Goal: Task Accomplishment & Management: Use online tool/utility

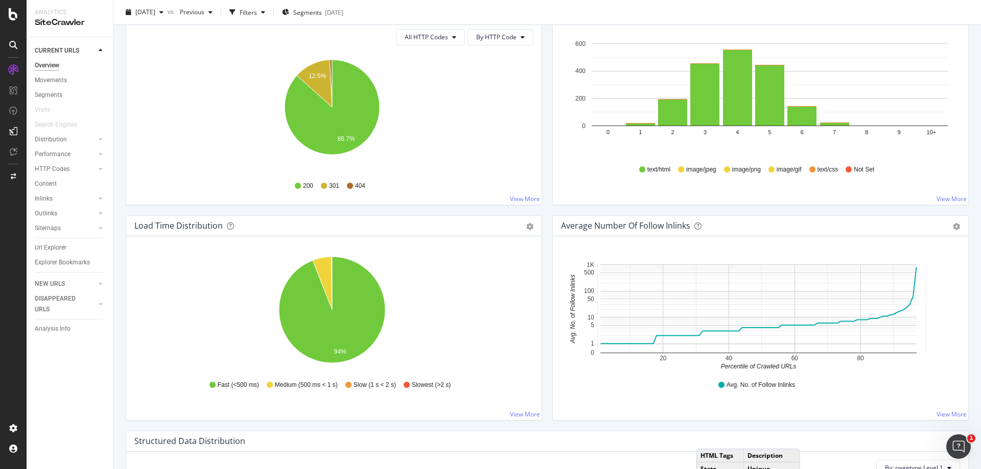
scroll to position [766, 0]
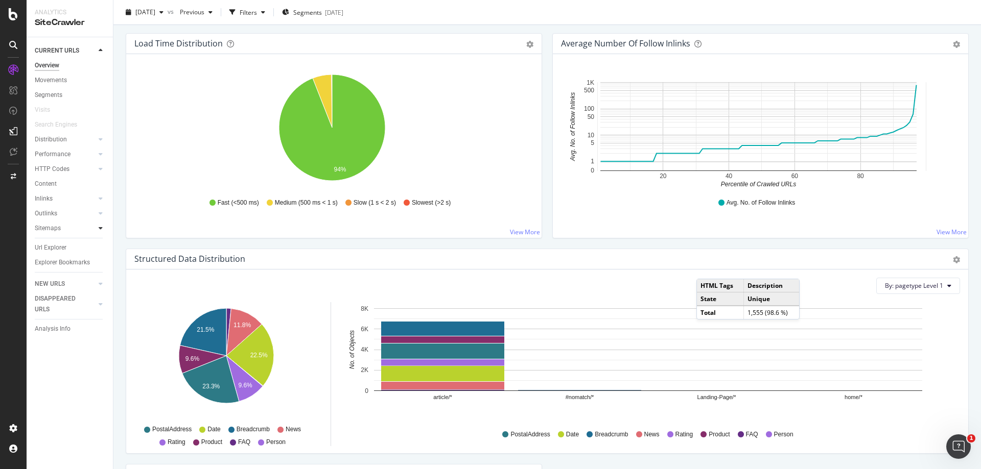
click at [101, 231] on icon at bounding box center [101, 228] width 4 height 6
click at [52, 224] on div "Sitemaps" at bounding box center [48, 228] width 26 height 11
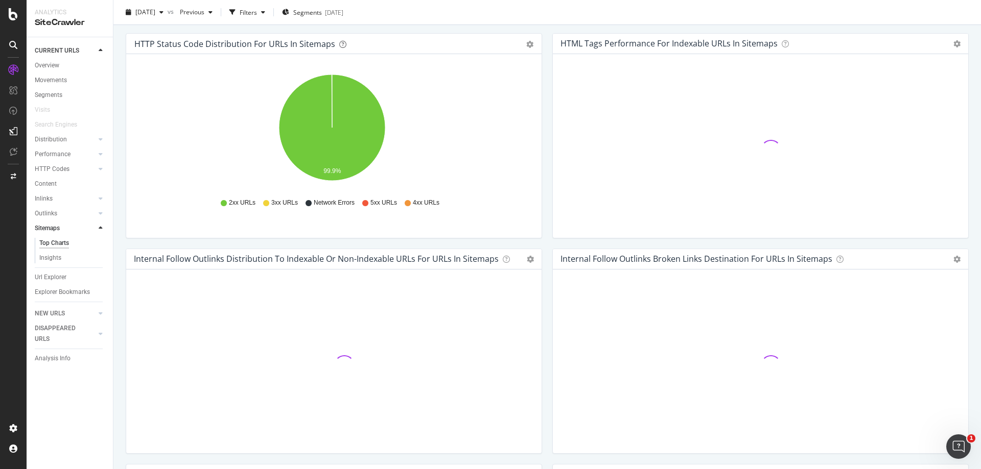
scroll to position [511, 0]
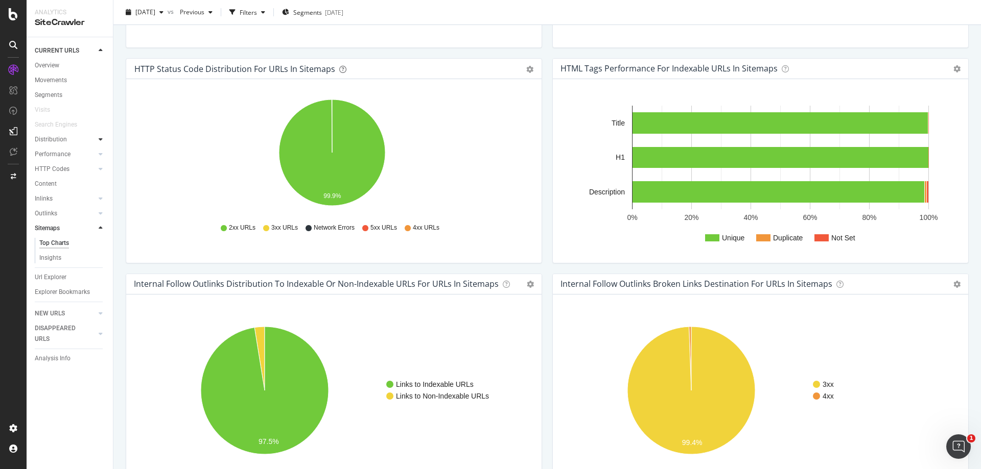
click at [100, 141] on icon at bounding box center [101, 139] width 4 height 6
click at [102, 141] on icon at bounding box center [101, 139] width 4 height 6
click at [48, 249] on div "Url Explorer" at bounding box center [51, 248] width 32 height 11
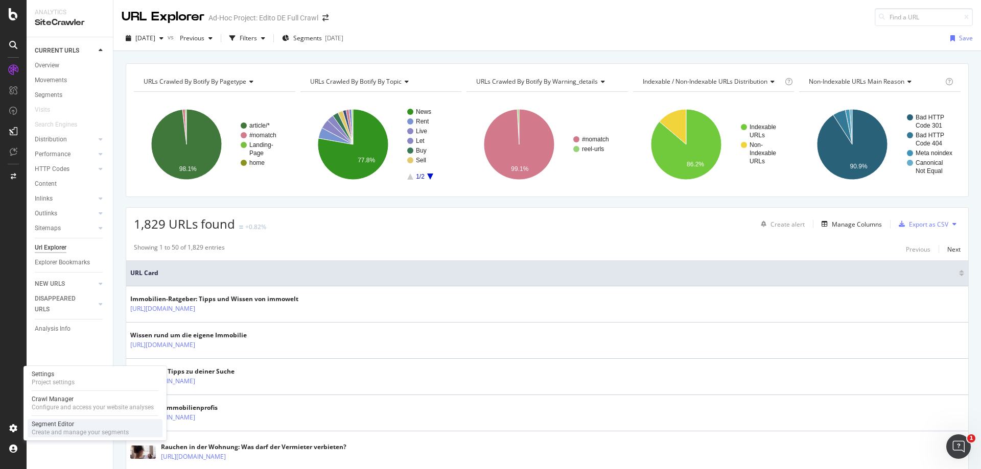
click at [49, 427] on div "Segment Editor" at bounding box center [80, 424] width 97 height 8
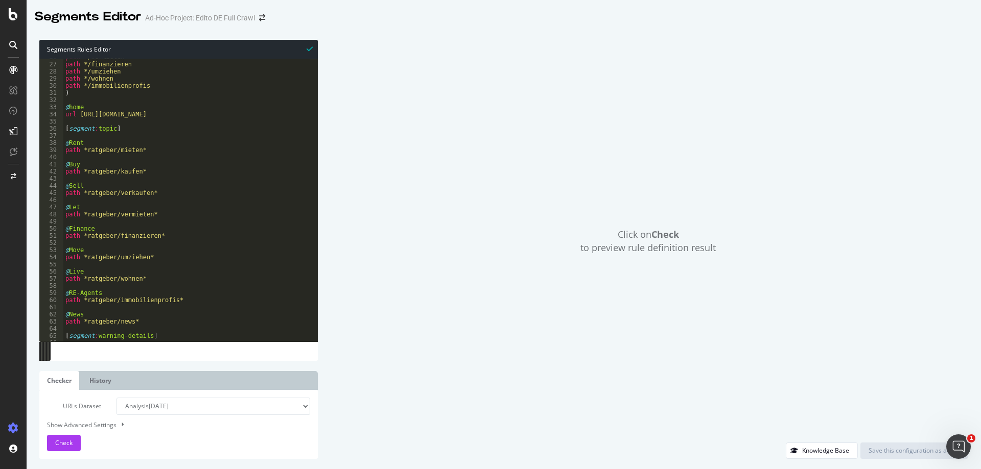
scroll to position [203, 0]
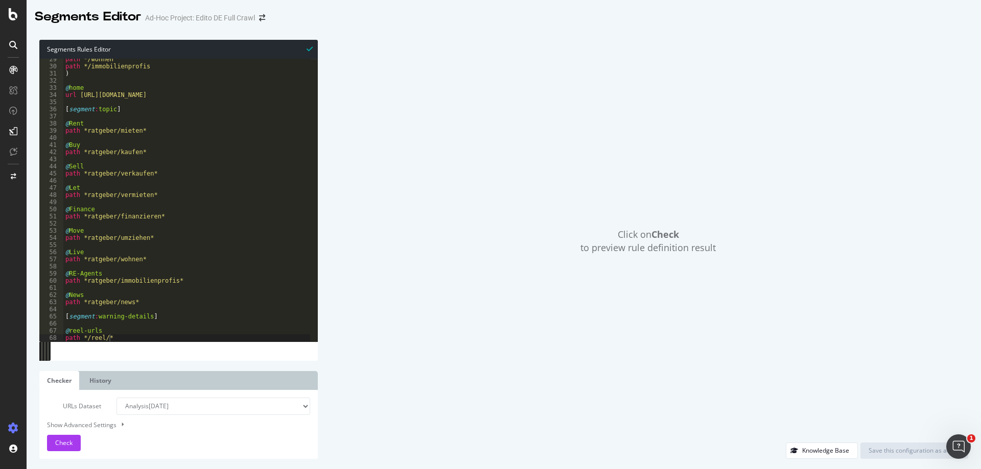
type textarea "path */reel/*"
click at [173, 336] on div "path */wohnen path */immobilienprofis ) @ home url [URL][DOMAIN_NAME] [ segment…" at bounding box center [186, 204] width 247 height 297
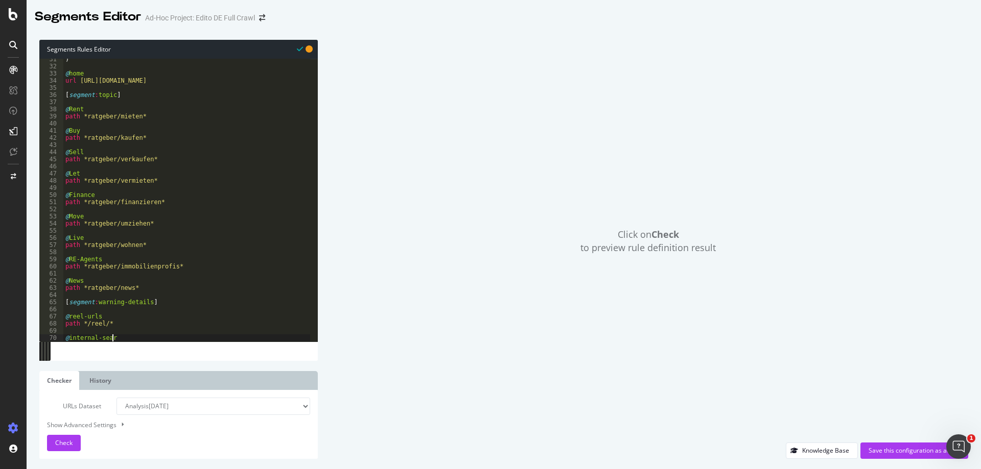
scroll to position [0, 4]
type textarea "@internal-search"
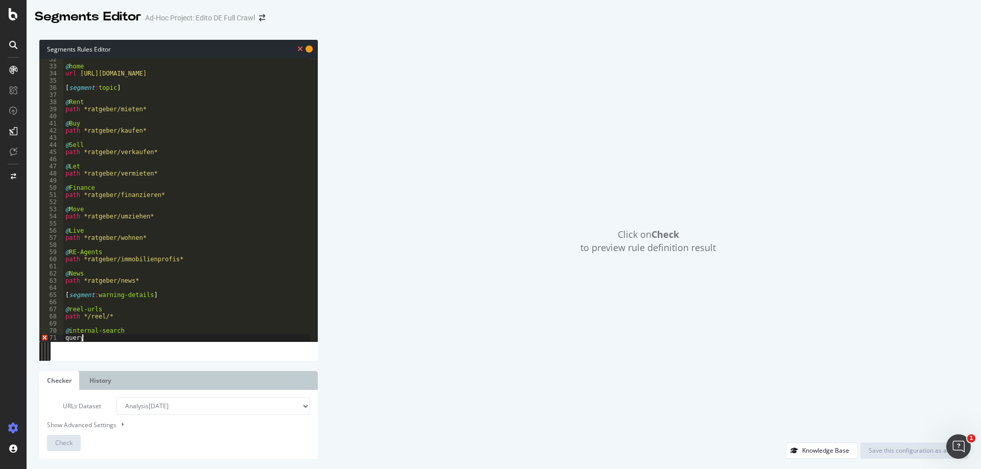
scroll to position [0, 1]
paste textarea "tx_indexedsearch_pi2"
type textarea "query tx_indexedsearch_pi2*"
click at [117, 426] on button at bounding box center [122, 424] width 10 height 11
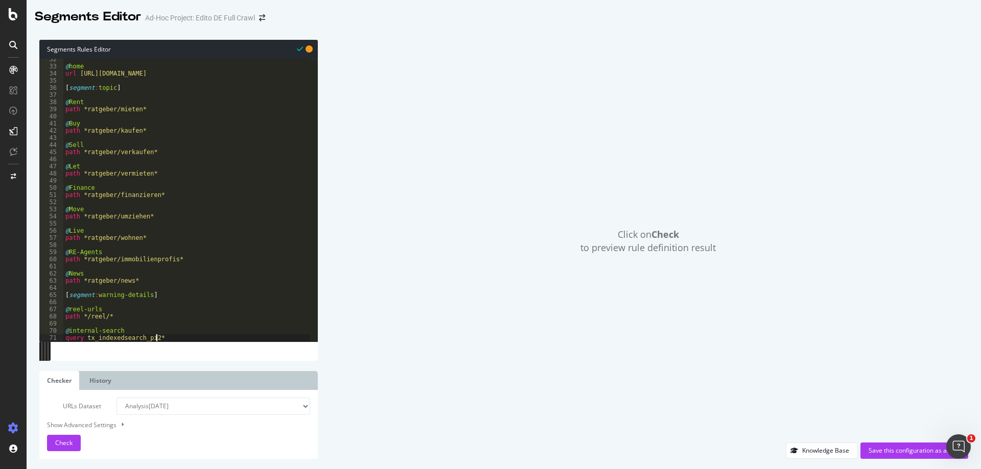
select select "5000"
select select "100"
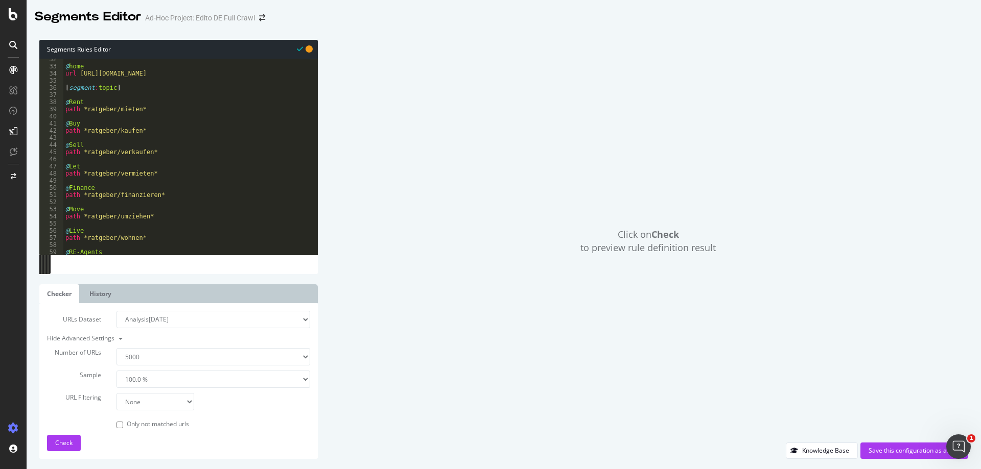
click at [182, 400] on select "None Equal to Not equal to Starts with Doesn't start with Ends with Doesn't end…" at bounding box center [155, 401] width 78 height 17
select select "eq"
click at [116, 393] on select "None Equal to Not equal to Starts with Doesn't start with Ends with Doesn't end…" at bounding box center [155, 401] width 78 height 17
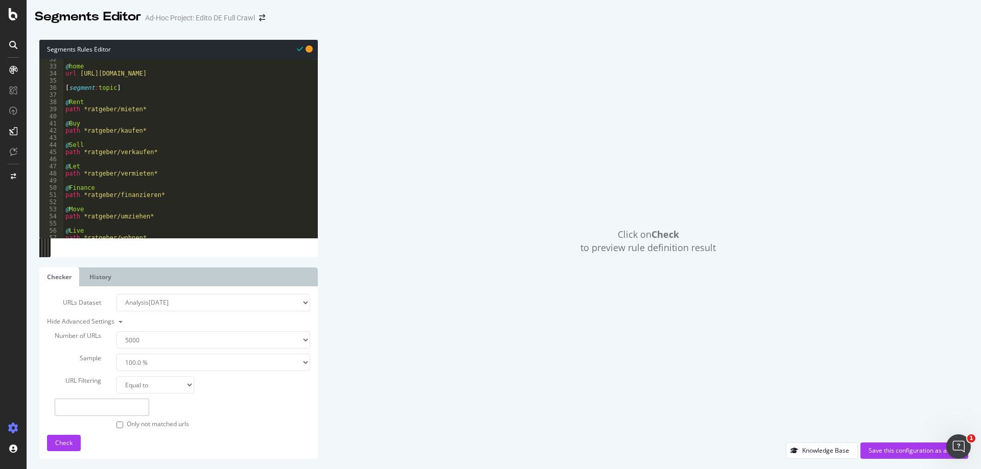
click at [122, 404] on input "text" at bounding box center [102, 407] width 94 height 17
paste input "[URL][DOMAIN_NAME]"
type input "[URL][DOMAIN_NAME]"
click at [77, 440] on button "Check" at bounding box center [64, 443] width 34 height 16
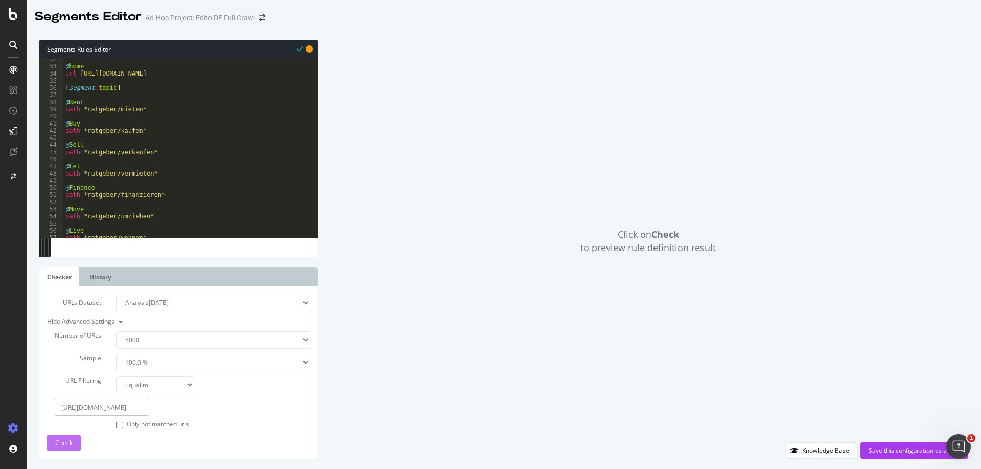
scroll to position [0, 0]
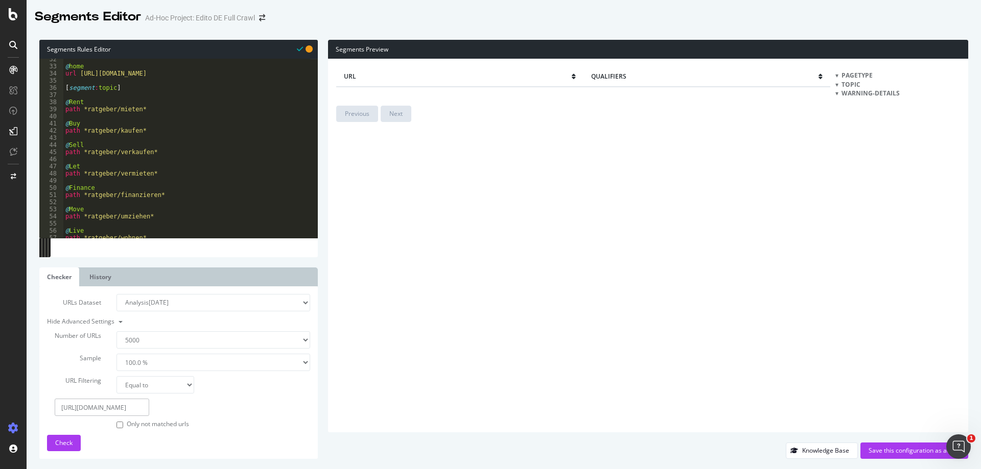
click at [878, 93] on span "warning-details" at bounding box center [870, 93] width 58 height 9
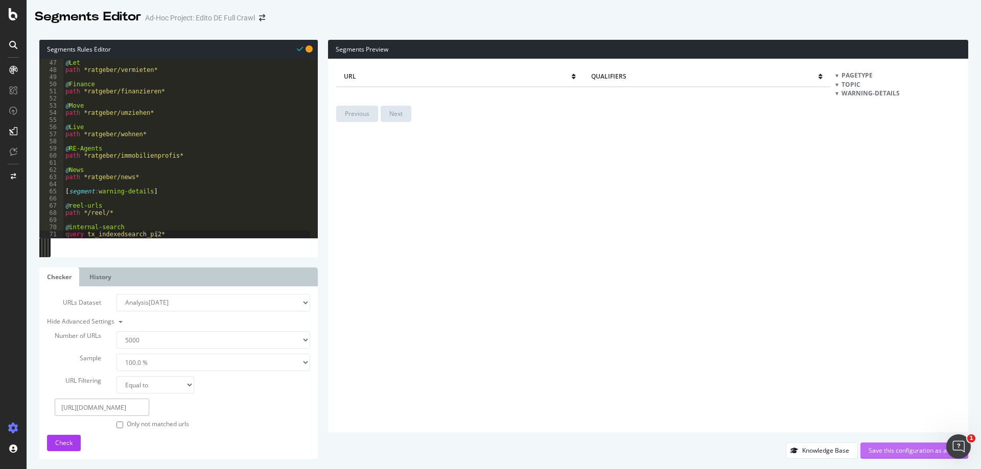
click at [893, 448] on div "Save this configuration as active" at bounding box center [913, 450] width 91 height 9
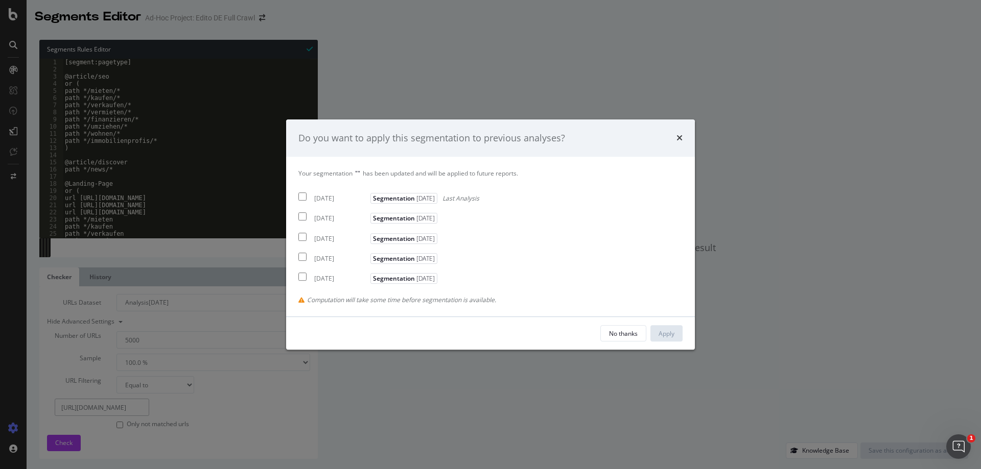
click at [316, 199] on div "[DATE]" at bounding box center [341, 199] width 54 height 9
checkbox input "true"
click at [676, 337] on button "Apply" at bounding box center [666, 333] width 32 height 16
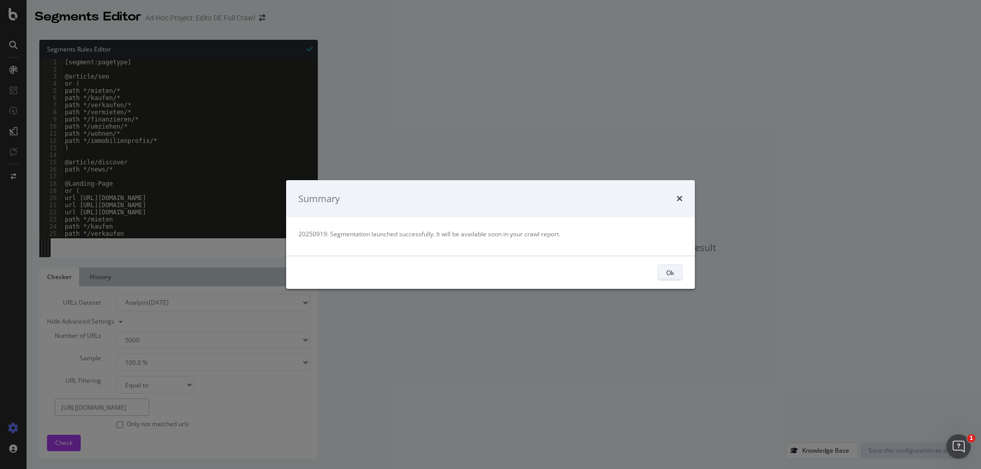
click at [678, 274] on button "Ok" at bounding box center [669, 273] width 25 height 16
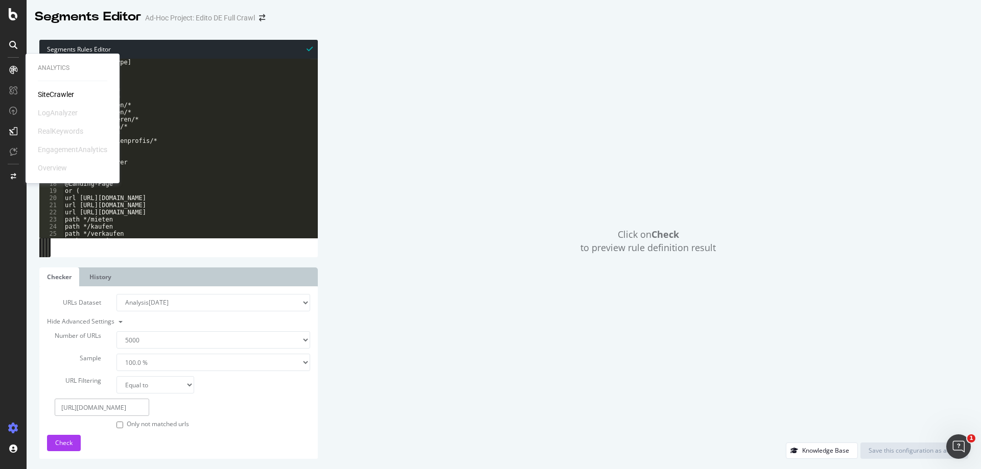
click at [50, 93] on div "SiteCrawler" at bounding box center [56, 94] width 36 height 10
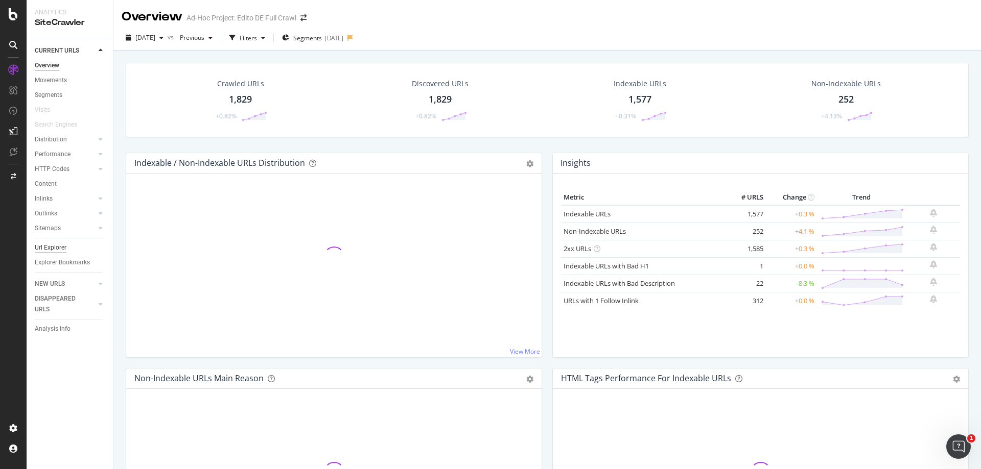
click at [47, 250] on div "Url Explorer" at bounding box center [51, 248] width 32 height 11
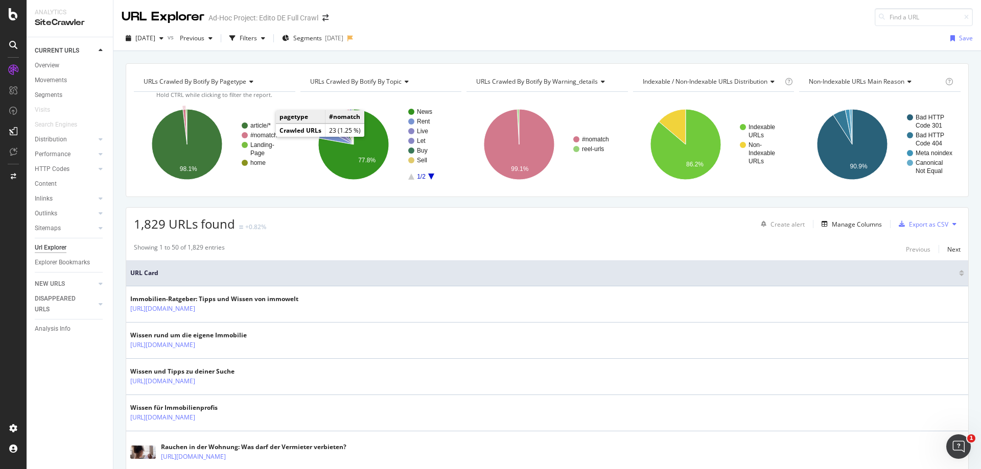
click at [265, 135] on text "#nomatch" at bounding box center [263, 135] width 27 height 7
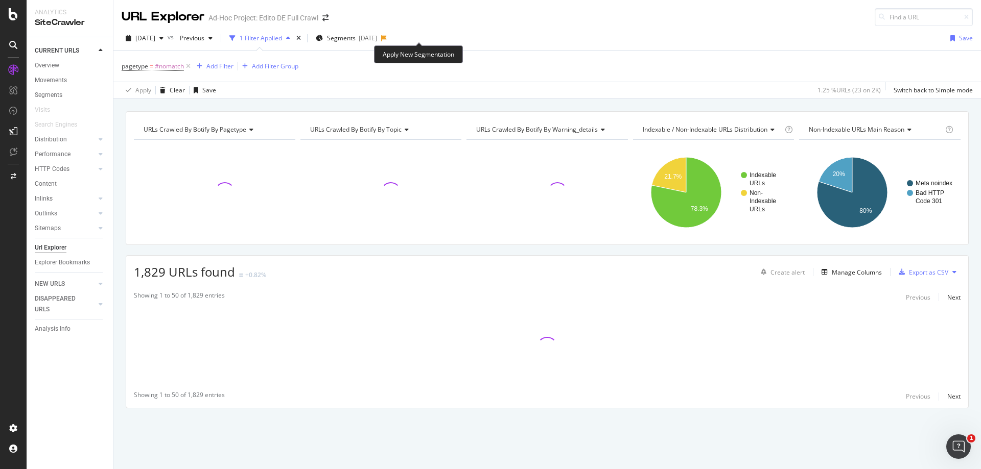
click at [387, 39] on icon at bounding box center [384, 38] width 6 height 6
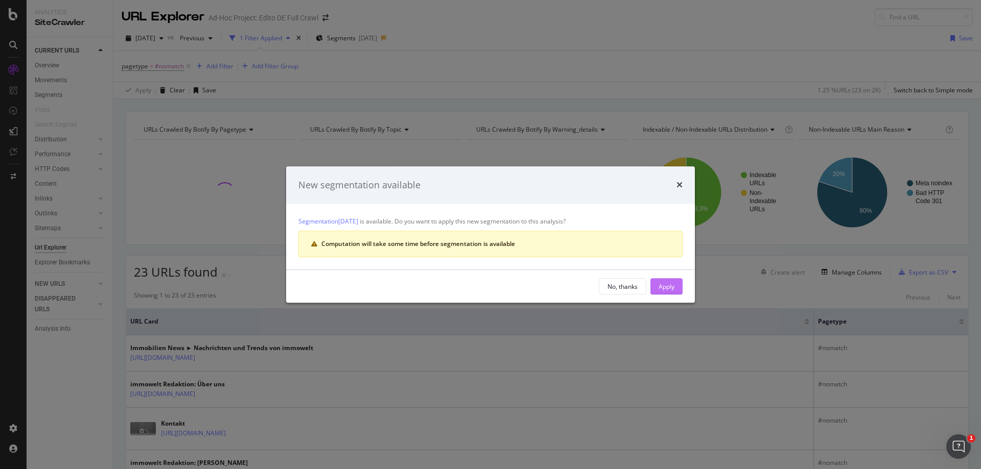
click at [675, 287] on button "Apply" at bounding box center [666, 286] width 32 height 16
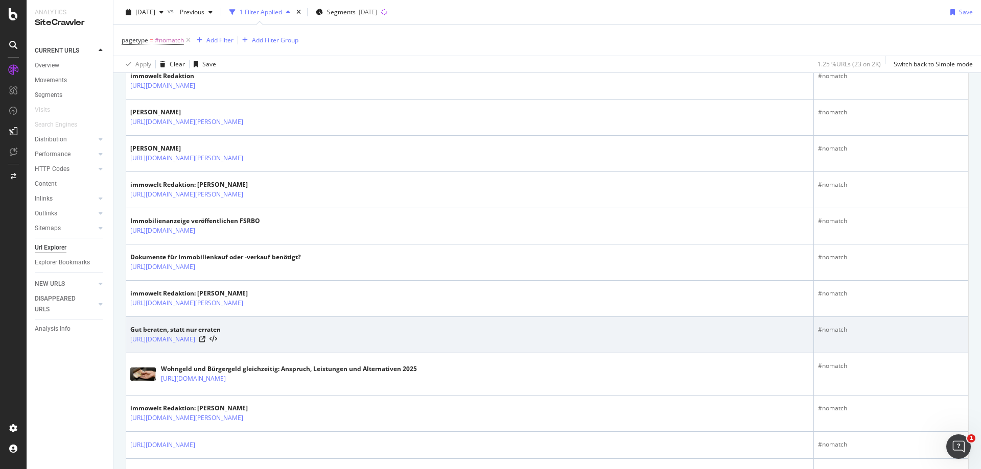
scroll to position [562, 0]
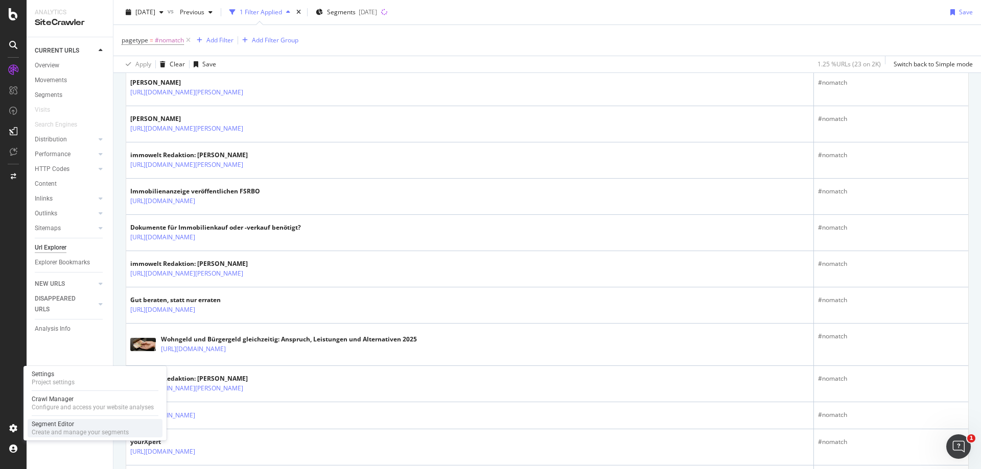
click at [39, 429] on div "Create and manage your segments" at bounding box center [80, 432] width 97 height 8
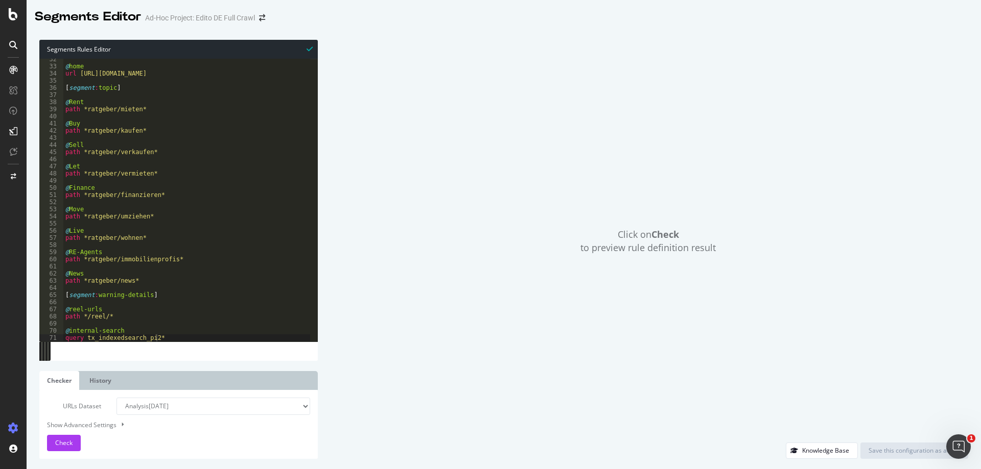
scroll to position [225, 0]
click at [203, 329] on div "@ home url [URL][DOMAIN_NAME] [ segment : topic ] @ Rent path *ratgeber/mieten*…" at bounding box center [186, 204] width 247 height 297
click at [207, 336] on div "@ home url [URL][DOMAIN_NAME] [ segment : topic ] @ Rent path *ratgeber/mieten*…" at bounding box center [186, 204] width 247 height 297
type textarea "query tx_indexedsearch_pi2*"
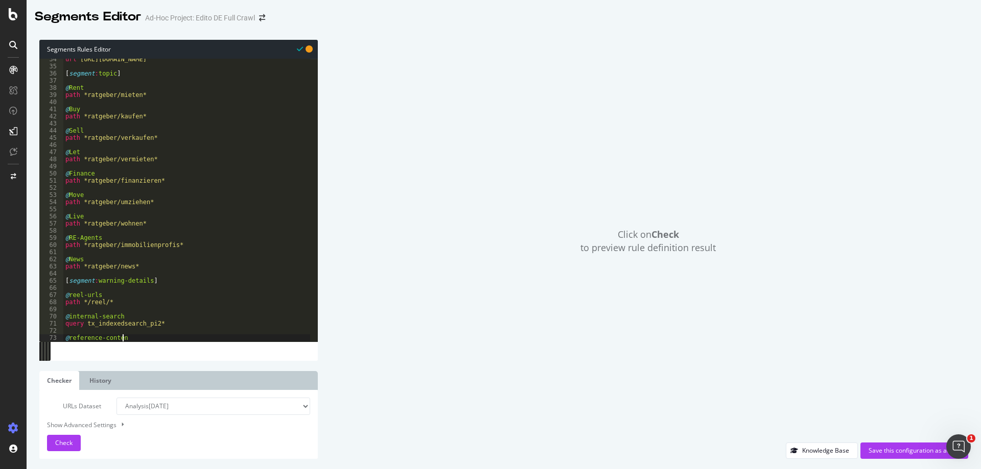
scroll to position [0, 4]
click at [128, 300] on div "url [URL][DOMAIN_NAME] [ segment : topic ] @ Rent path *ratgeber/mieten* @ Buy …" at bounding box center [186, 204] width 247 height 297
type textarea "path */reel/*"
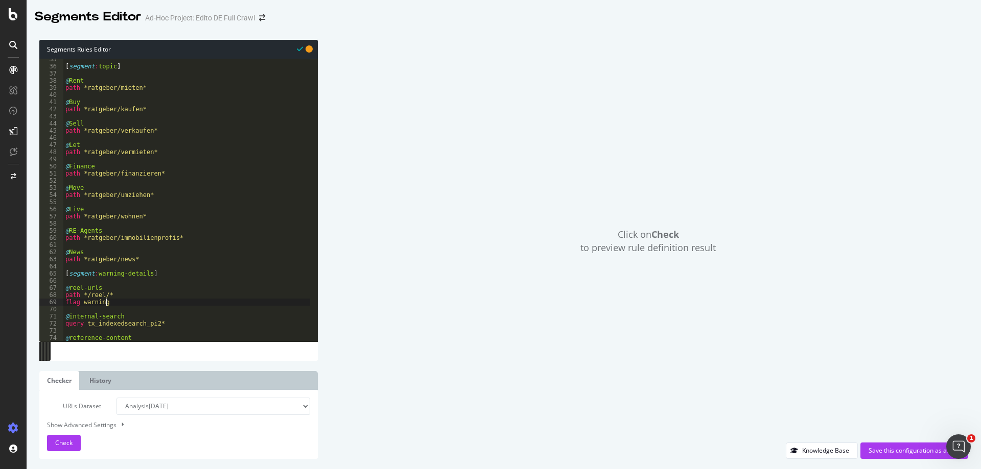
scroll to position [246, 0]
click at [184, 327] on div "[ segment : topic ] @ Rent path *ratgeber/mieten* @ Buy path *ratgeber/kaufen* …" at bounding box center [186, 204] width 247 height 297
type textarea "query tx_indexedsearch_pi2*"
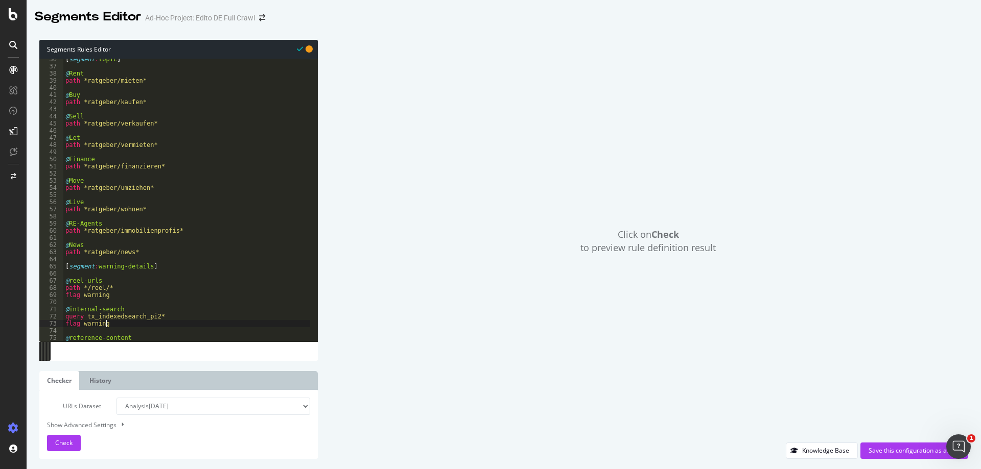
click at [188, 333] on div "[ segment : topic ] @ Rent path *ratgeber/mieten* @ Buy path *ratgeber/kaufen* …" at bounding box center [186, 204] width 247 height 297
click at [189, 337] on div "[ segment : topic ] @ Rent path *ratgeber/mieten* @ Buy path *ratgeber/kaufen* …" at bounding box center [186, 204] width 247 height 297
type textarea "@reference-content"
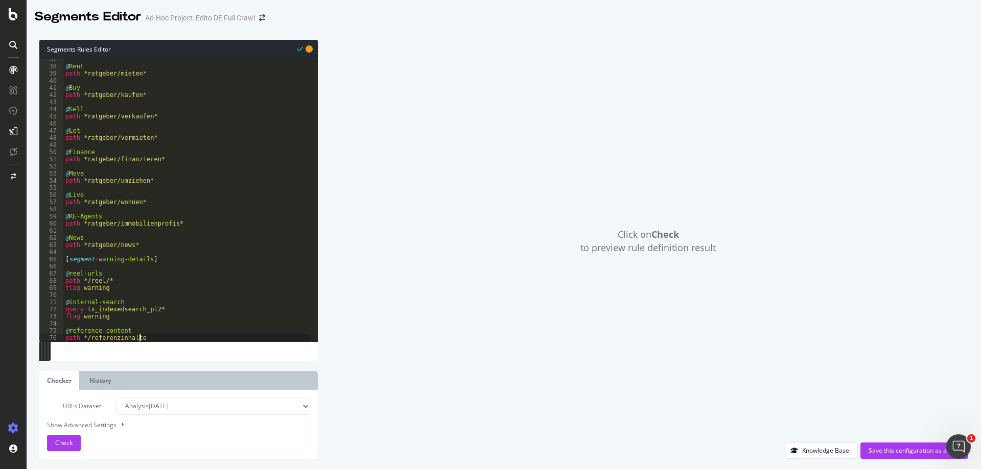
scroll to position [0, 6]
type textarea "path */referenzinhalte/*"
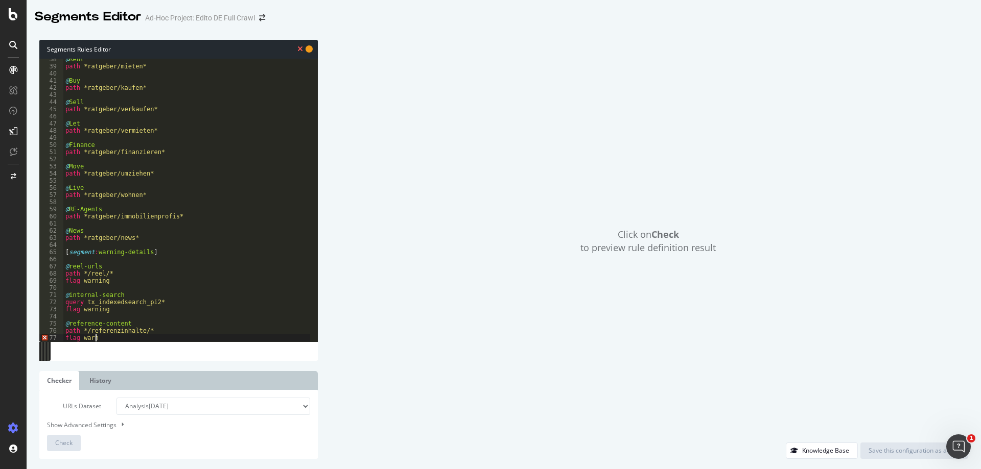
scroll to position [0, 3]
type textarea "flag warning"
click at [100, 423] on div "Show Advanced Settings" at bounding box center [170, 425] width 263 height 10
select select "5000"
select select "100"
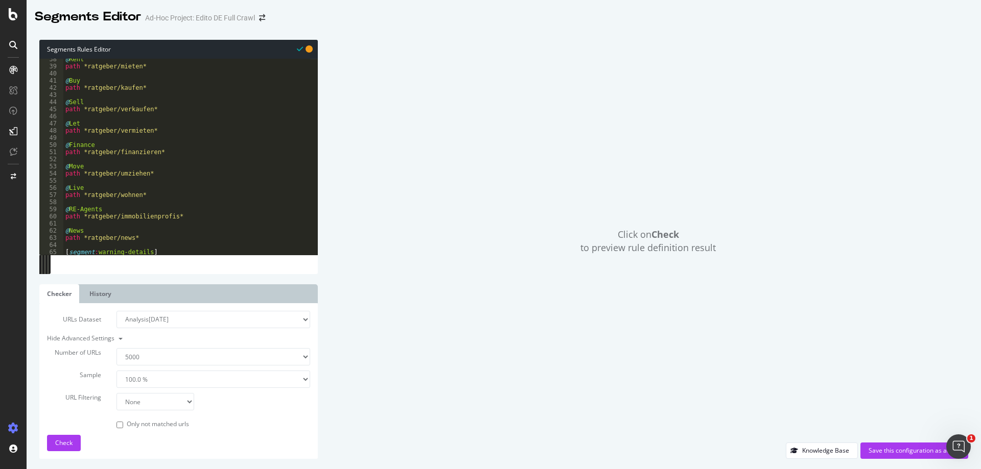
click at [155, 401] on select "None Equal to Not equal to Starts with Doesn't start with Ends with Doesn't end…" at bounding box center [155, 401] width 78 height 17
select select "eq"
click at [116, 393] on select "None Equal to Not equal to Starts with Doesn't start with Ends with Doesn't end…" at bounding box center [155, 401] width 78 height 17
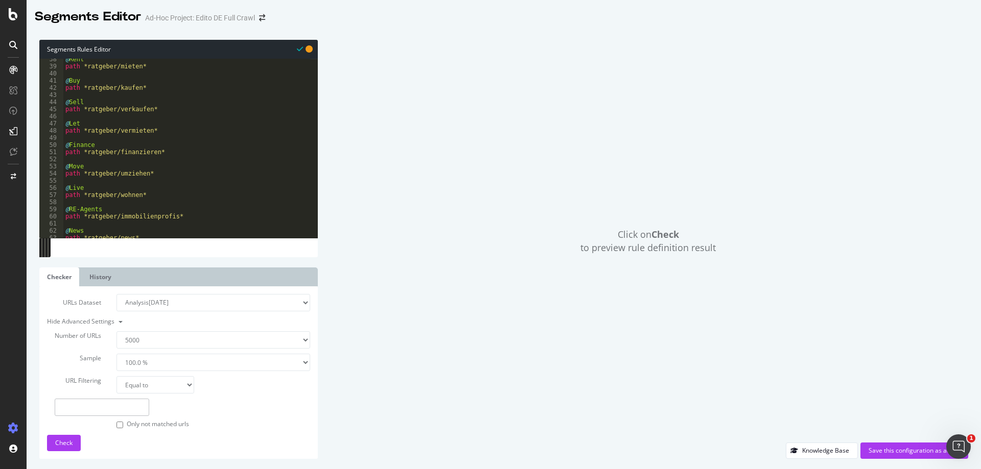
click at [121, 407] on input "text" at bounding box center [102, 407] width 94 height 17
paste input "[URL][DOMAIN_NAME]"
type input "[URL][DOMAIN_NAME]"
click at [70, 440] on span "Check" at bounding box center [63, 443] width 17 height 9
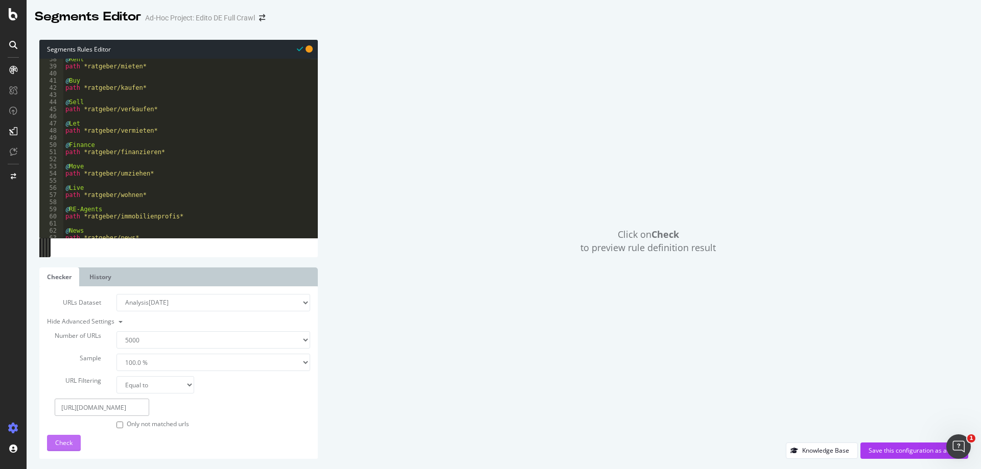
scroll to position [0, 0]
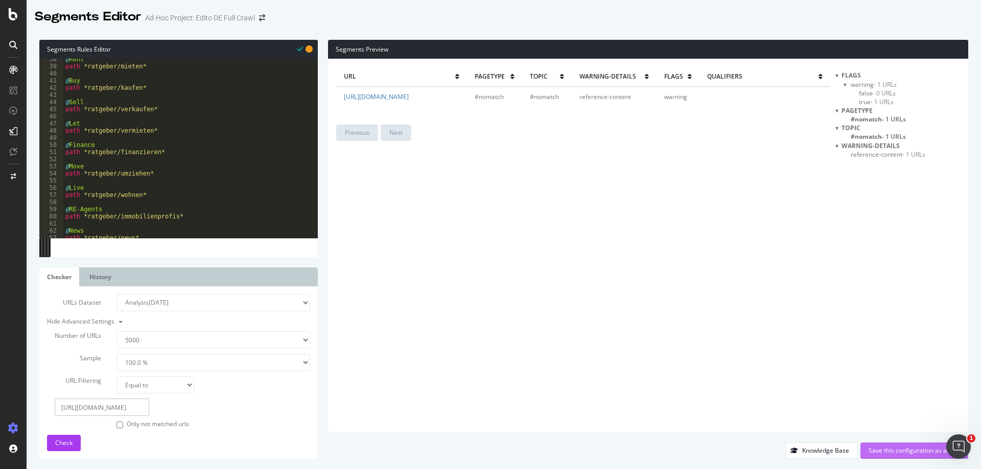
click at [884, 453] on div "Save this configuration as active" at bounding box center [913, 450] width 91 height 9
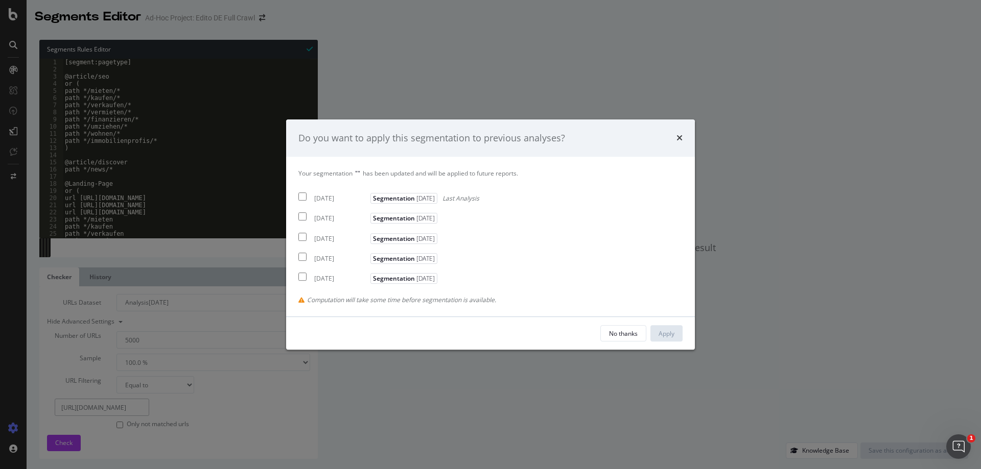
click at [301, 195] on input "modal" at bounding box center [302, 197] width 8 height 8
checkbox input "true"
click at [671, 336] on div "Apply" at bounding box center [666, 333] width 16 height 9
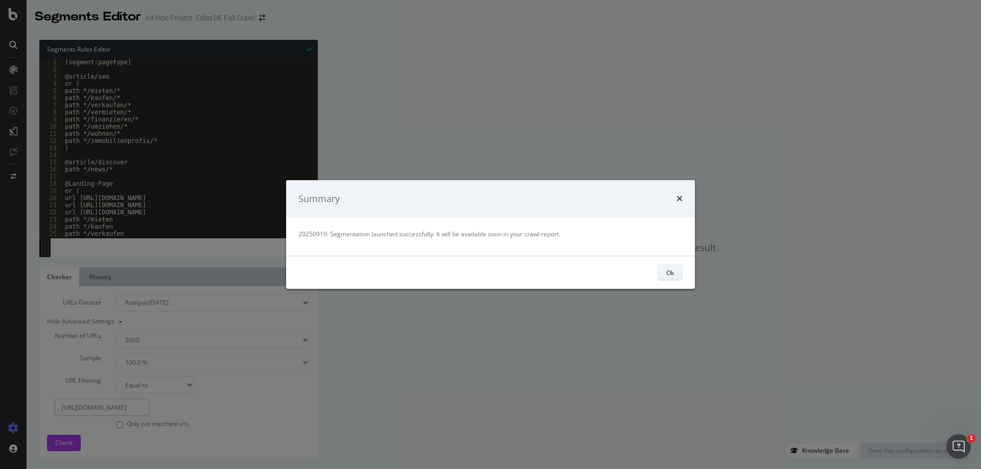
click at [676, 273] on button "Ok" at bounding box center [669, 273] width 25 height 16
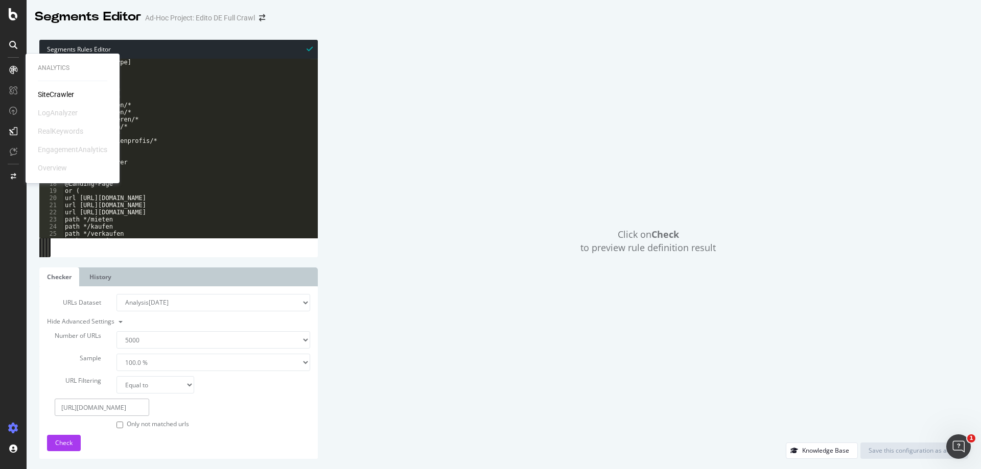
click at [52, 92] on div "SiteCrawler" at bounding box center [56, 94] width 36 height 10
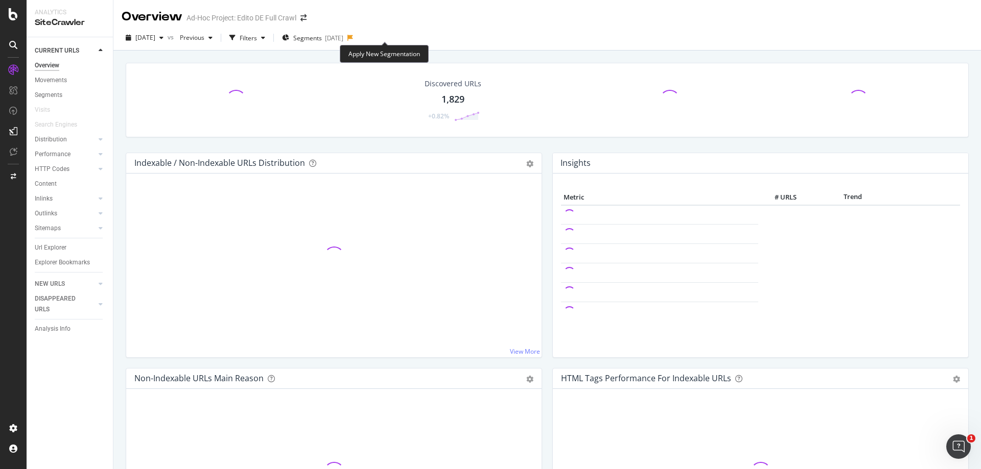
click at [353, 38] on icon at bounding box center [350, 38] width 6 height 6
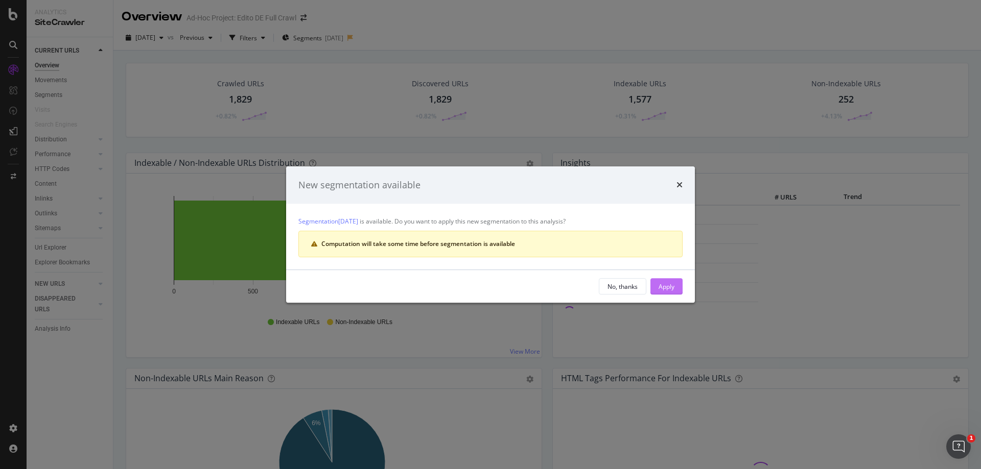
click at [674, 289] on div "Apply" at bounding box center [666, 286] width 16 height 9
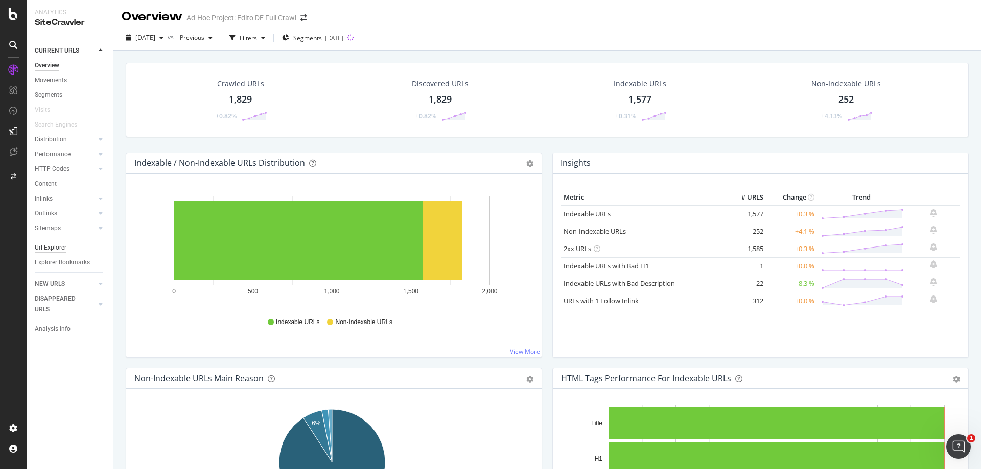
click at [57, 251] on div "Url Explorer" at bounding box center [51, 248] width 32 height 11
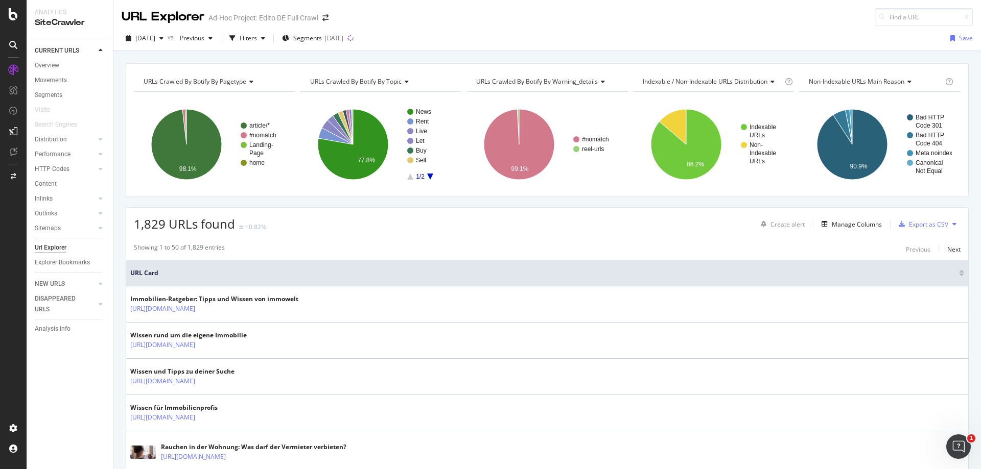
click at [583, 83] on span "URLs Crawled By Botify By warning_details" at bounding box center [537, 81] width 122 height 9
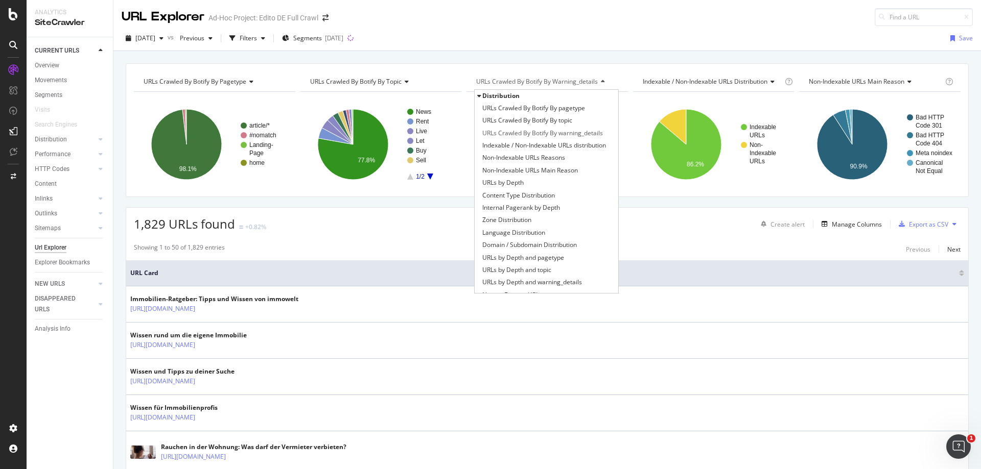
click at [591, 81] on span "URLs Crawled By Botify By warning_details" at bounding box center [537, 81] width 122 height 9
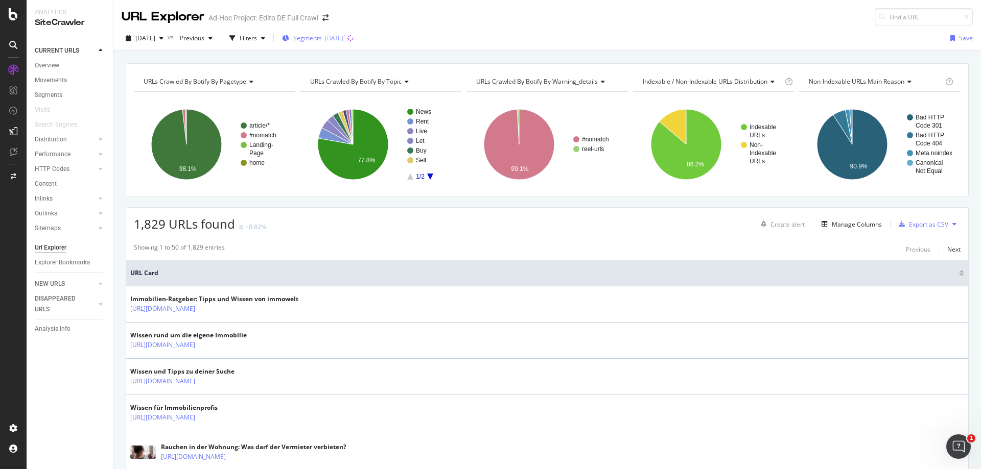
click at [343, 39] on div "[DATE]" at bounding box center [334, 38] width 18 height 9
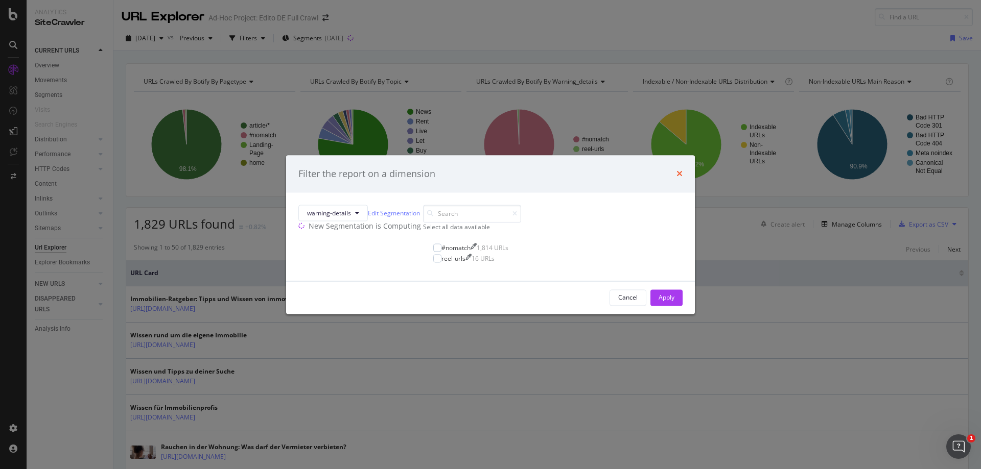
click at [676, 170] on icon "times" at bounding box center [679, 174] width 6 height 8
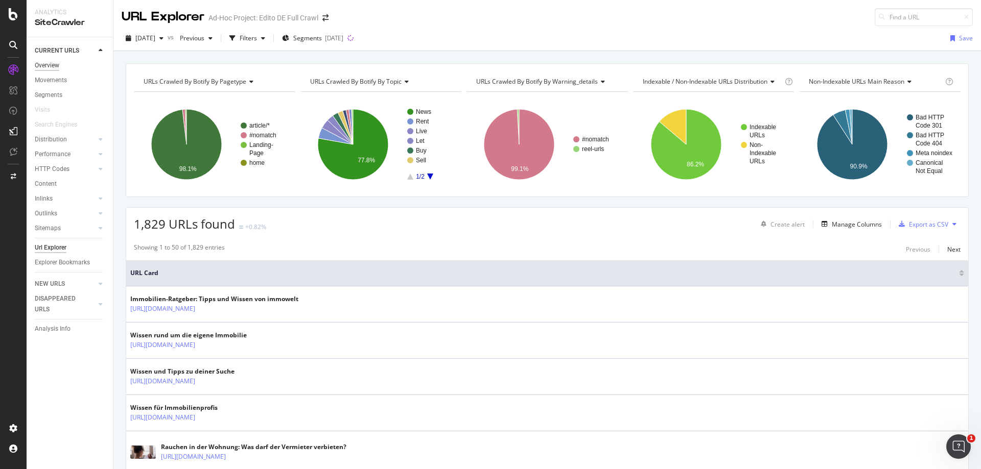
click at [40, 68] on div "Overview" at bounding box center [47, 65] width 25 height 11
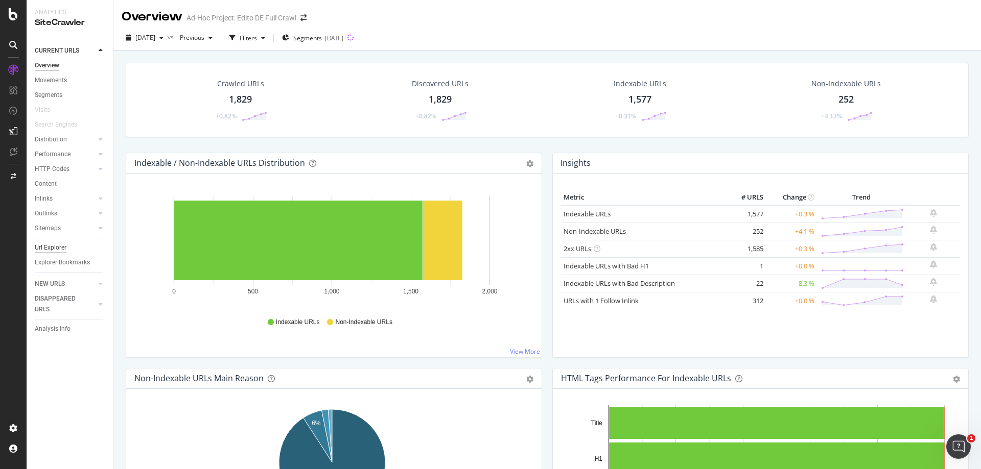
click at [60, 248] on div "Url Explorer" at bounding box center [51, 248] width 32 height 11
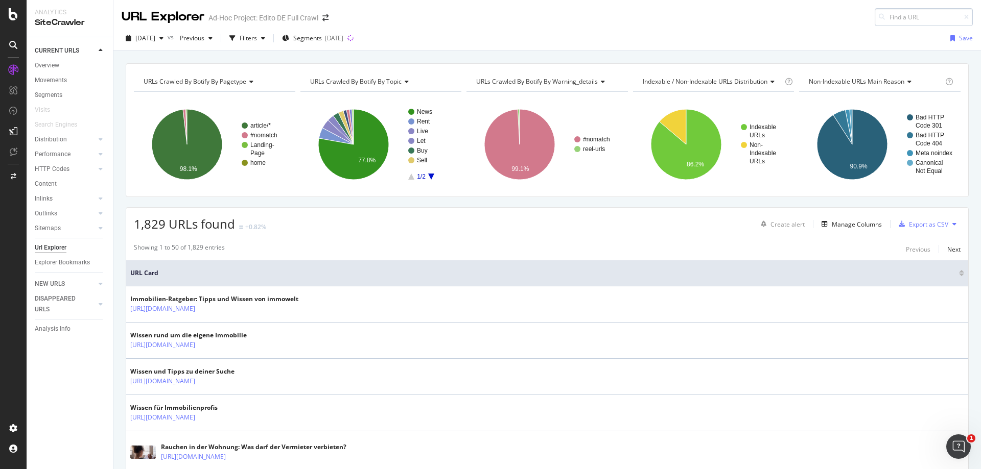
click at [937, 10] on input at bounding box center [923, 17] width 98 height 18
type input "sq"
click at [964, 18] on icon at bounding box center [966, 17] width 5 height 6
click at [257, 37] on div "Filters" at bounding box center [248, 38] width 17 height 9
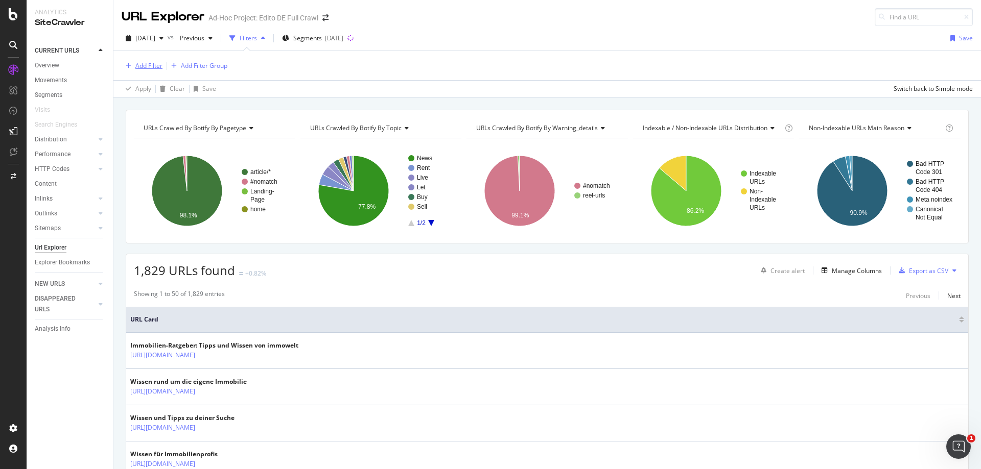
click at [142, 69] on div "Add Filter" at bounding box center [148, 65] width 27 height 9
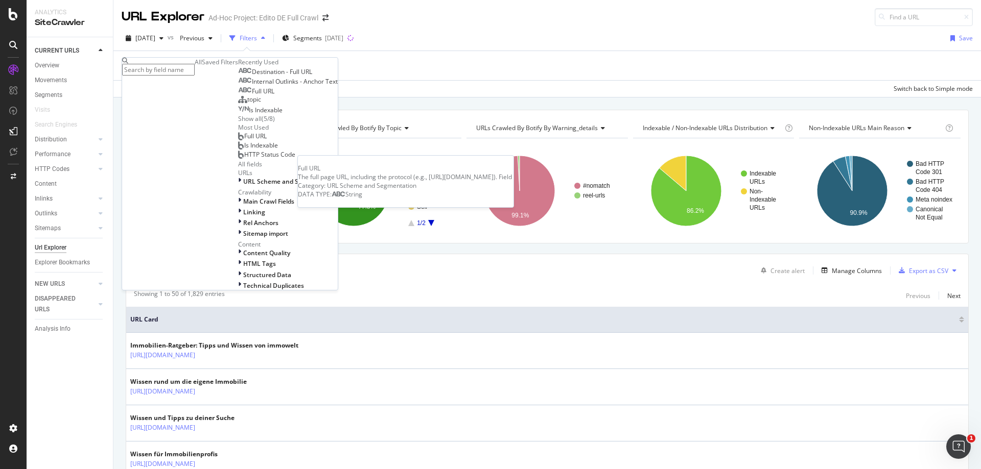
click at [238, 96] on div "Full URL" at bounding box center [256, 91] width 36 height 8
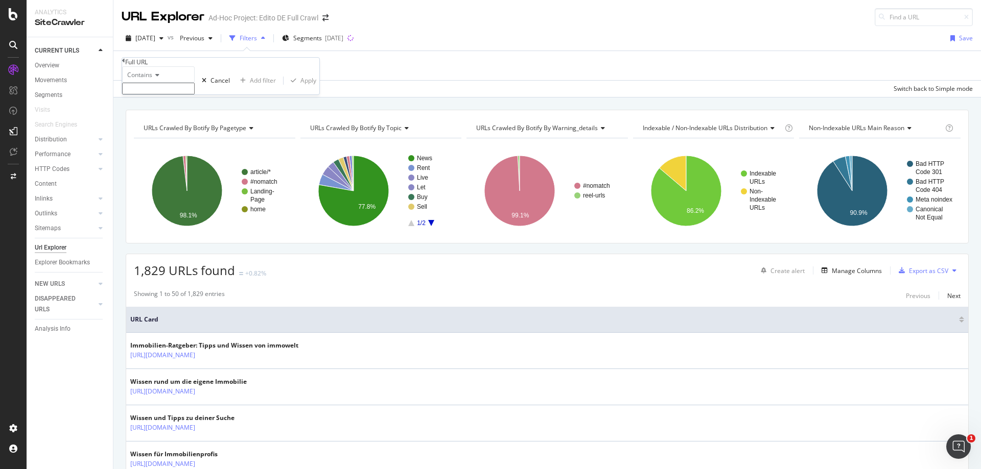
click at [186, 94] on input "text" at bounding box center [158, 89] width 73 height 12
click at [159, 78] on icon at bounding box center [155, 75] width 7 height 6
click at [192, 83] on div "Contains" at bounding box center [158, 74] width 73 height 16
click at [125, 64] on icon at bounding box center [123, 61] width 3 height 6
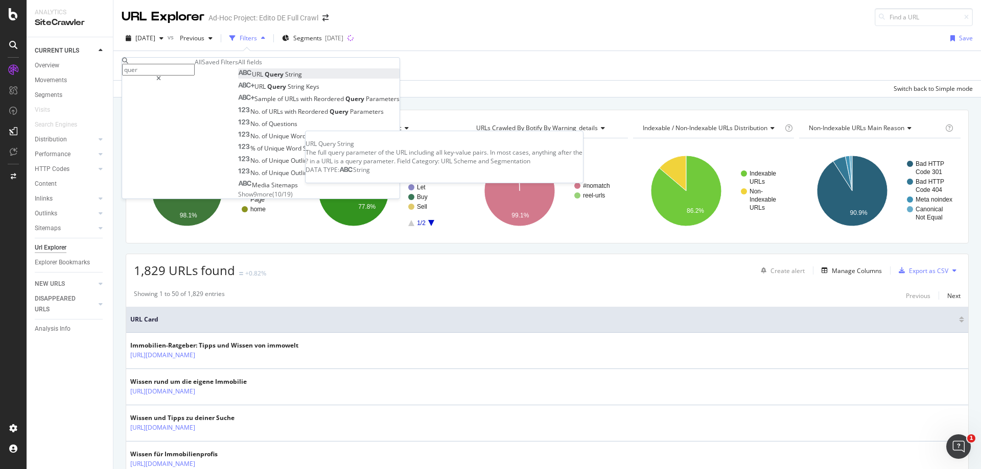
type input "quer"
click at [285, 79] on span "String" at bounding box center [293, 74] width 17 height 9
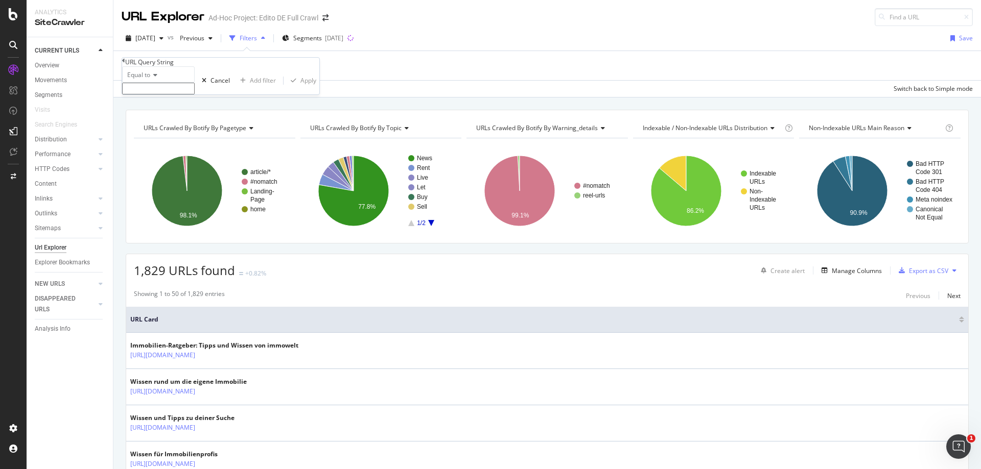
click at [156, 78] on icon at bounding box center [153, 75] width 7 height 6
click at [177, 158] on div "Contains" at bounding box center [159, 153] width 72 height 11
click at [155, 94] on input "text" at bounding box center [158, 89] width 73 height 12
type input "sq"
click at [300, 88] on div "Apply" at bounding box center [308, 83] width 16 height 9
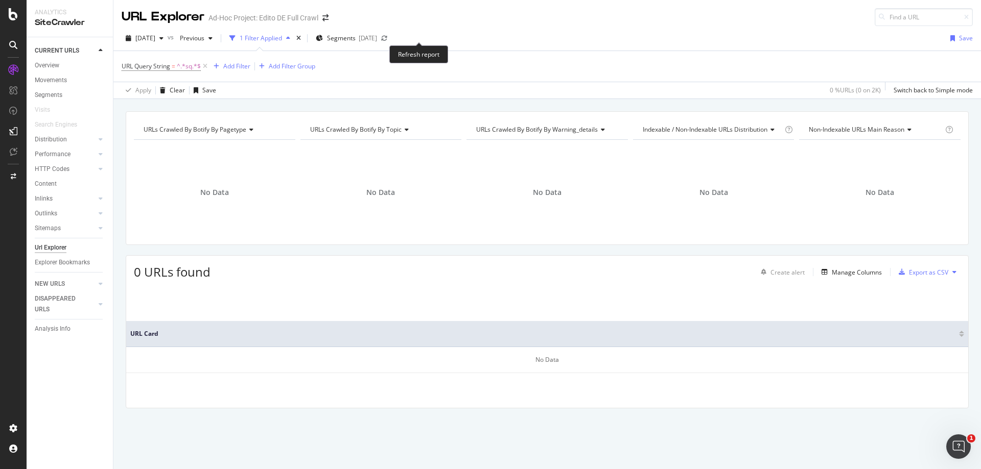
click at [389, 38] on icon at bounding box center [384, 38] width 9 height 9
click at [206, 66] on icon at bounding box center [205, 66] width 9 height 10
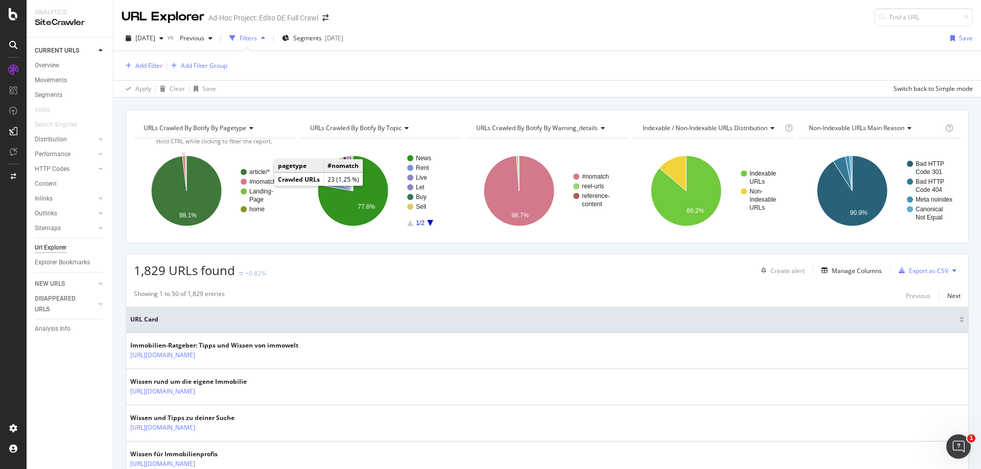
click at [264, 181] on text "#nomatch" at bounding box center [262, 181] width 27 height 7
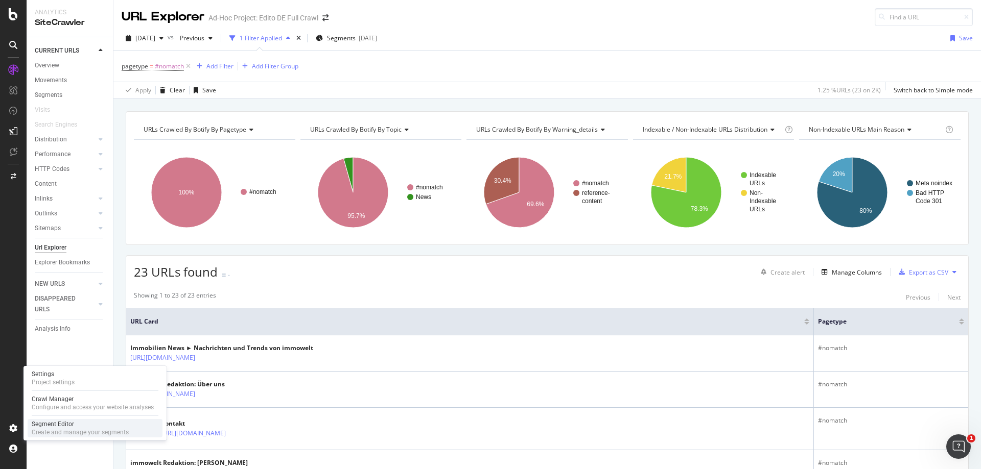
click at [47, 426] on div "Segment Editor" at bounding box center [80, 424] width 97 height 8
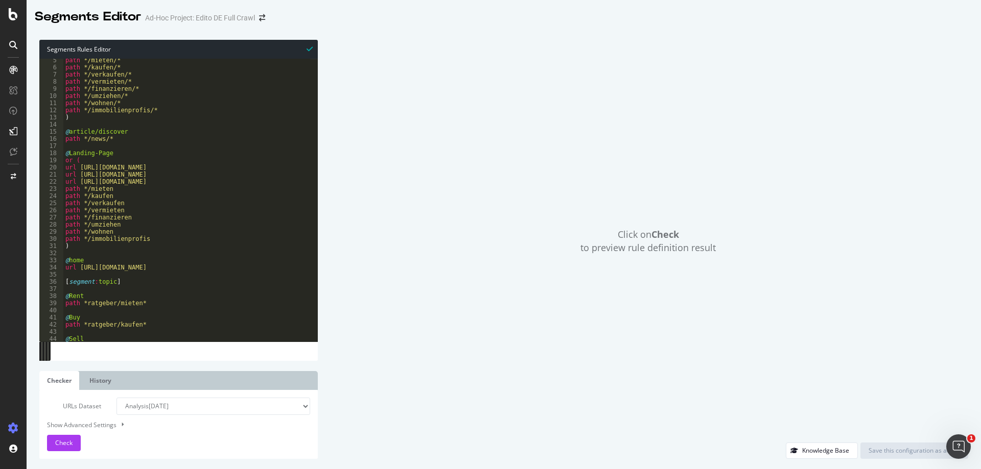
scroll to position [31, 0]
type textarea ")"
click at [115, 246] on div "path */mieten/* path */kaufen/* path */verkaufen/* path */vermieten/* path */fi…" at bounding box center [186, 205] width 247 height 297
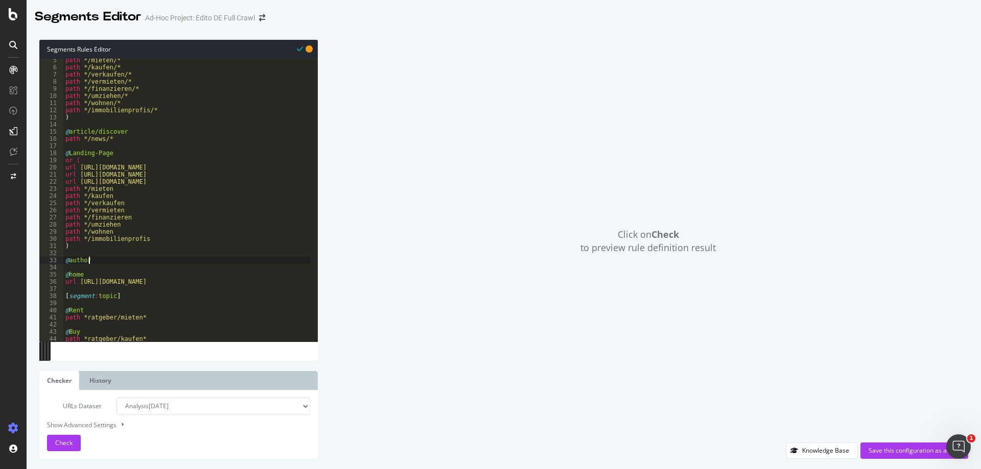
type textarea "@authors"
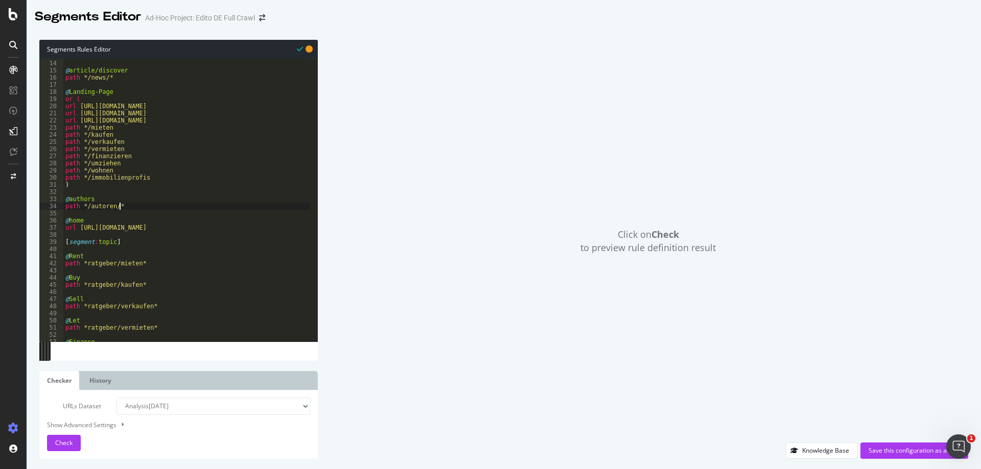
scroll to position [92, 0]
type textarea "path */autoren/*"
click at [906, 454] on div "Save this configuration as active" at bounding box center [913, 450] width 91 height 9
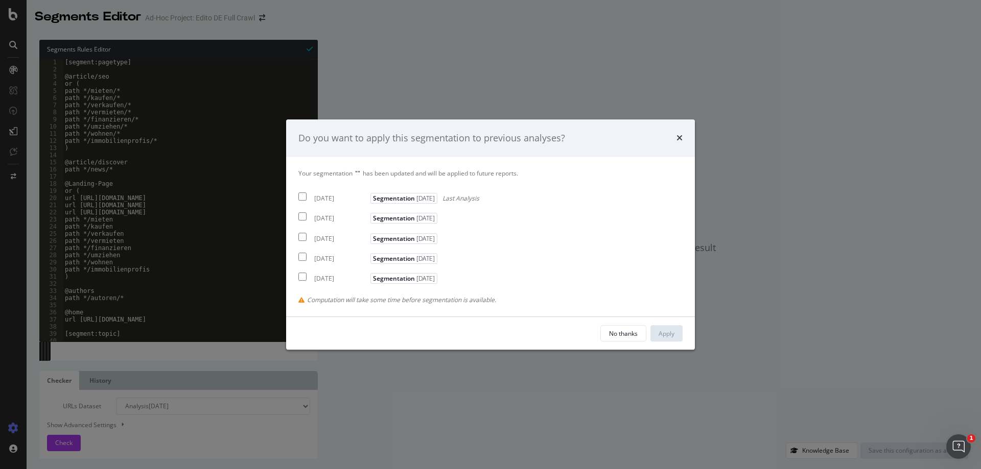
click at [303, 195] on input "modal" at bounding box center [302, 197] width 8 height 8
checkbox input "true"
click at [662, 330] on div "Apply" at bounding box center [666, 333] width 16 height 9
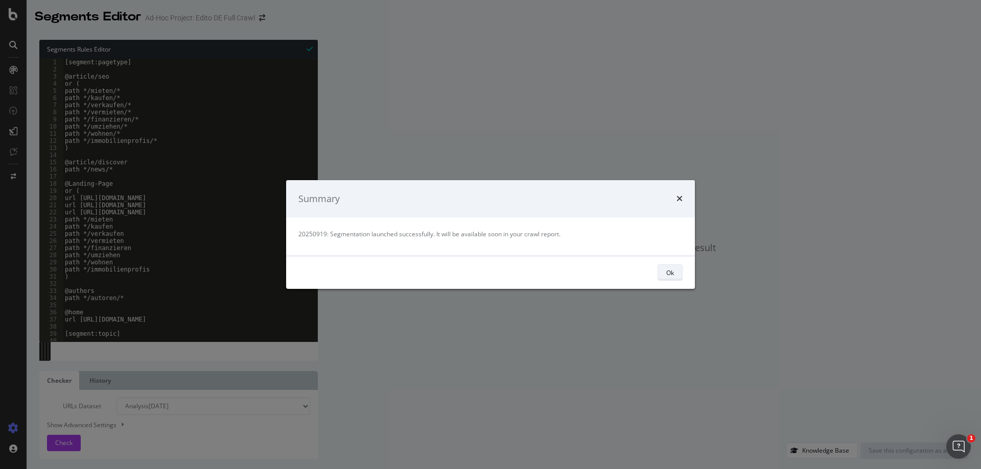
click at [668, 269] on div "Ok" at bounding box center [670, 273] width 8 height 9
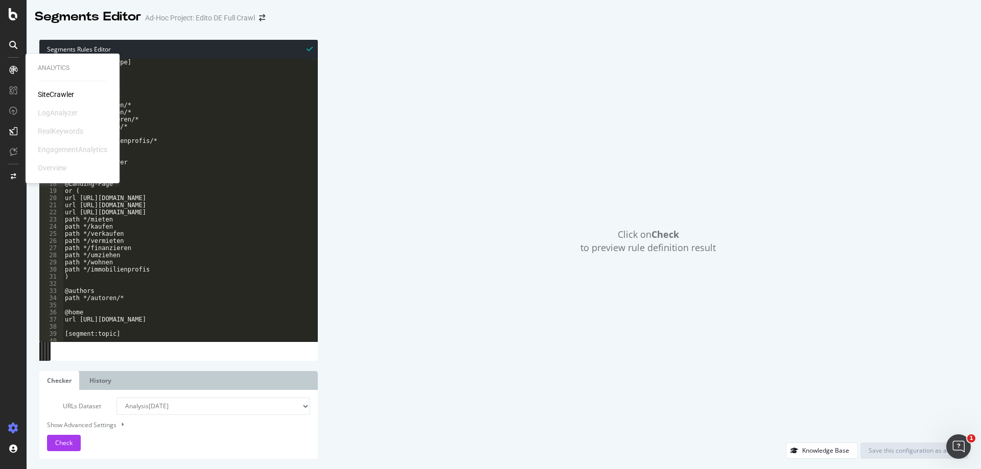
click at [51, 94] on div "SiteCrawler" at bounding box center [56, 94] width 36 height 10
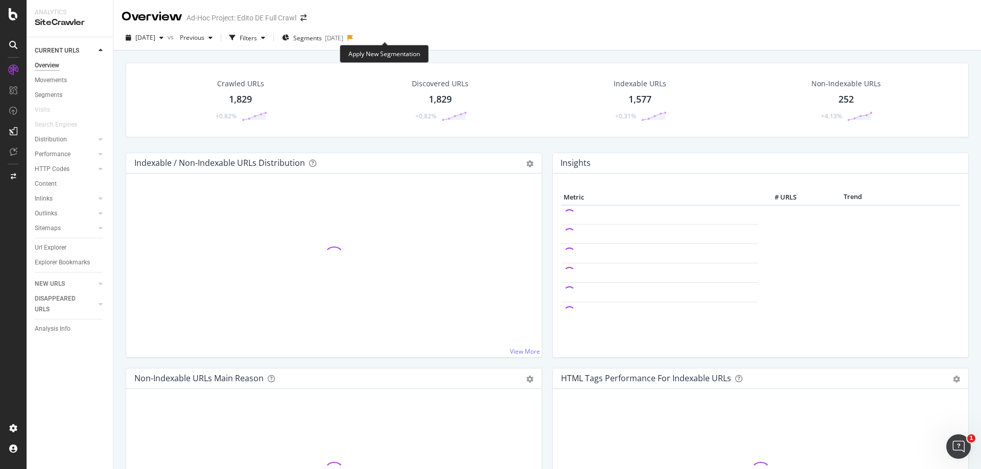
click at [353, 37] on icon at bounding box center [350, 38] width 6 height 6
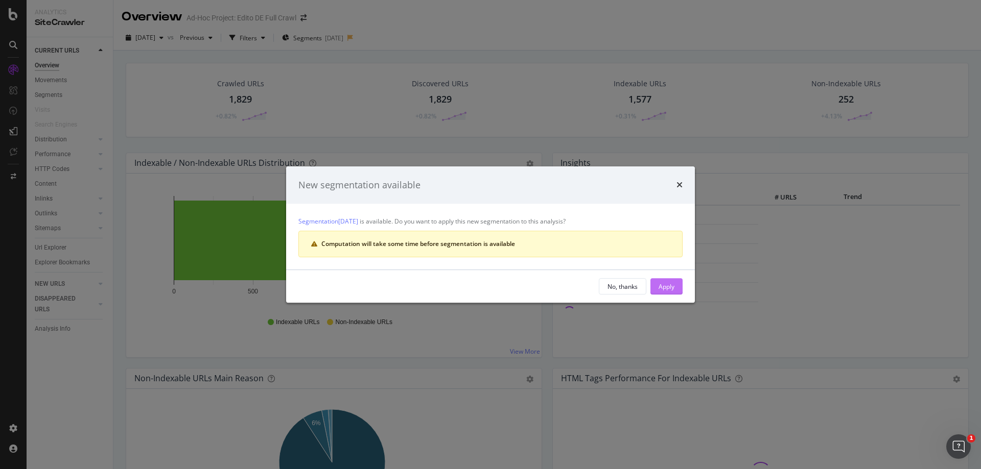
click at [669, 284] on div "Apply" at bounding box center [666, 286] width 16 height 9
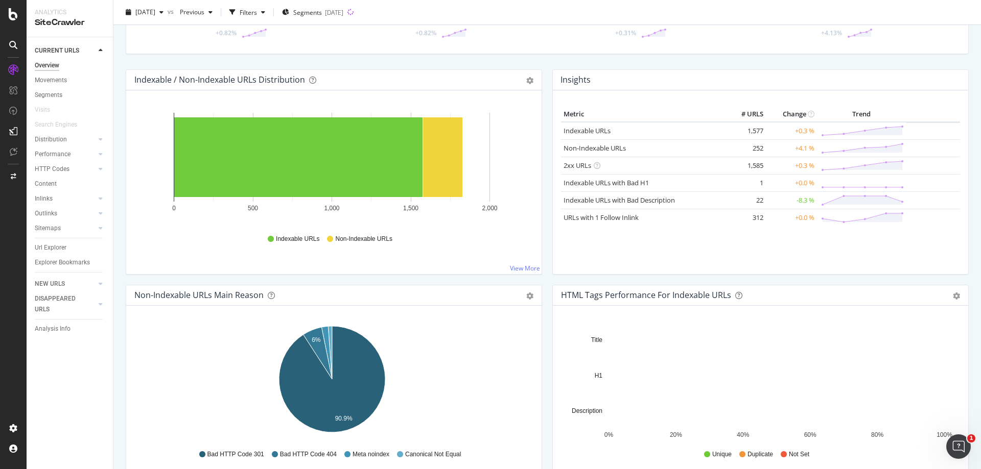
scroll to position [255, 0]
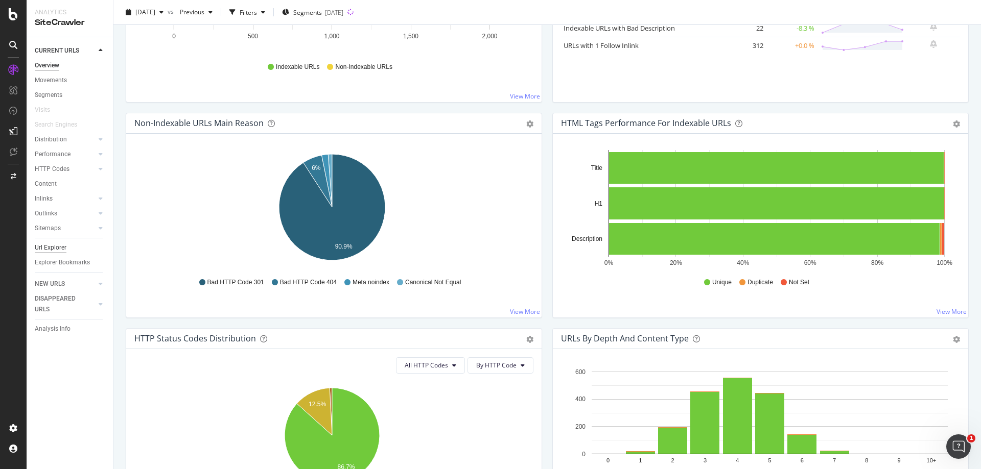
click at [41, 245] on div "Url Explorer" at bounding box center [51, 248] width 32 height 11
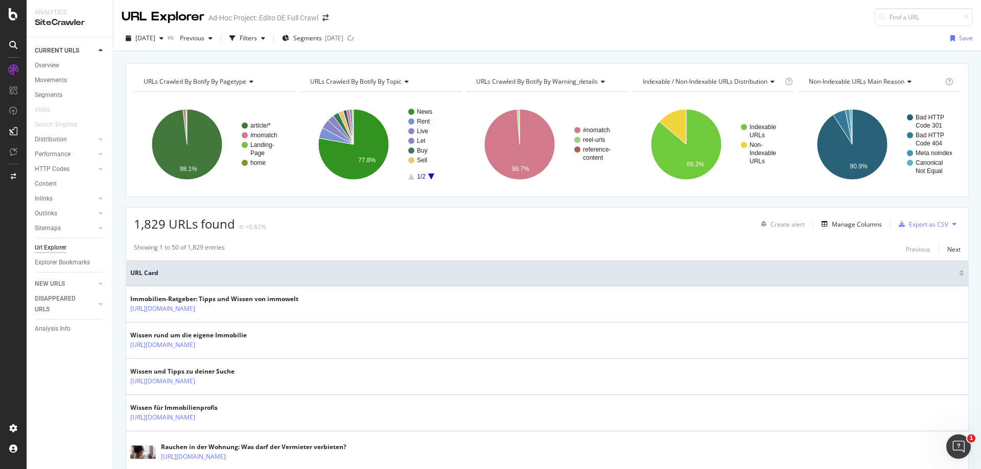
click at [428, 176] on icon "A chart." at bounding box center [431, 177] width 6 height 6
click at [432, 121] on text "#nomatch" at bounding box center [430, 121] width 27 height 7
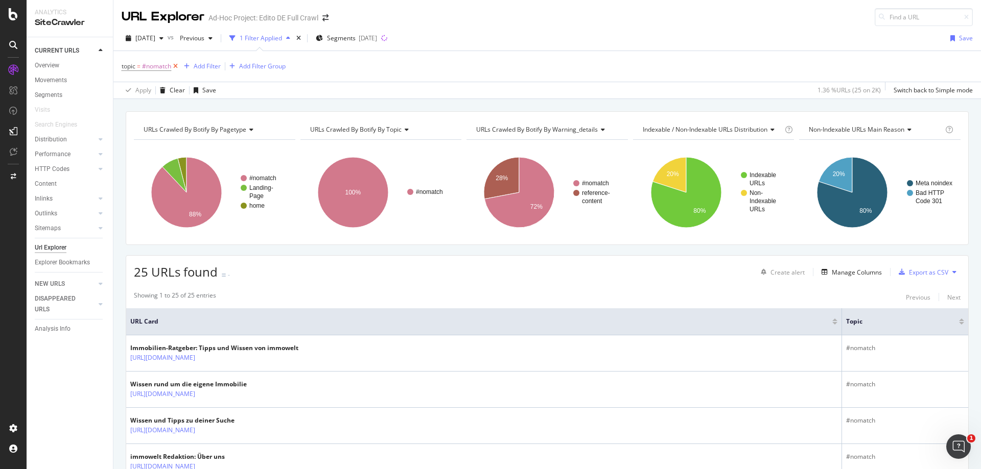
click at [178, 65] on icon at bounding box center [175, 66] width 9 height 10
